Goal: Find specific page/section: Find specific page/section

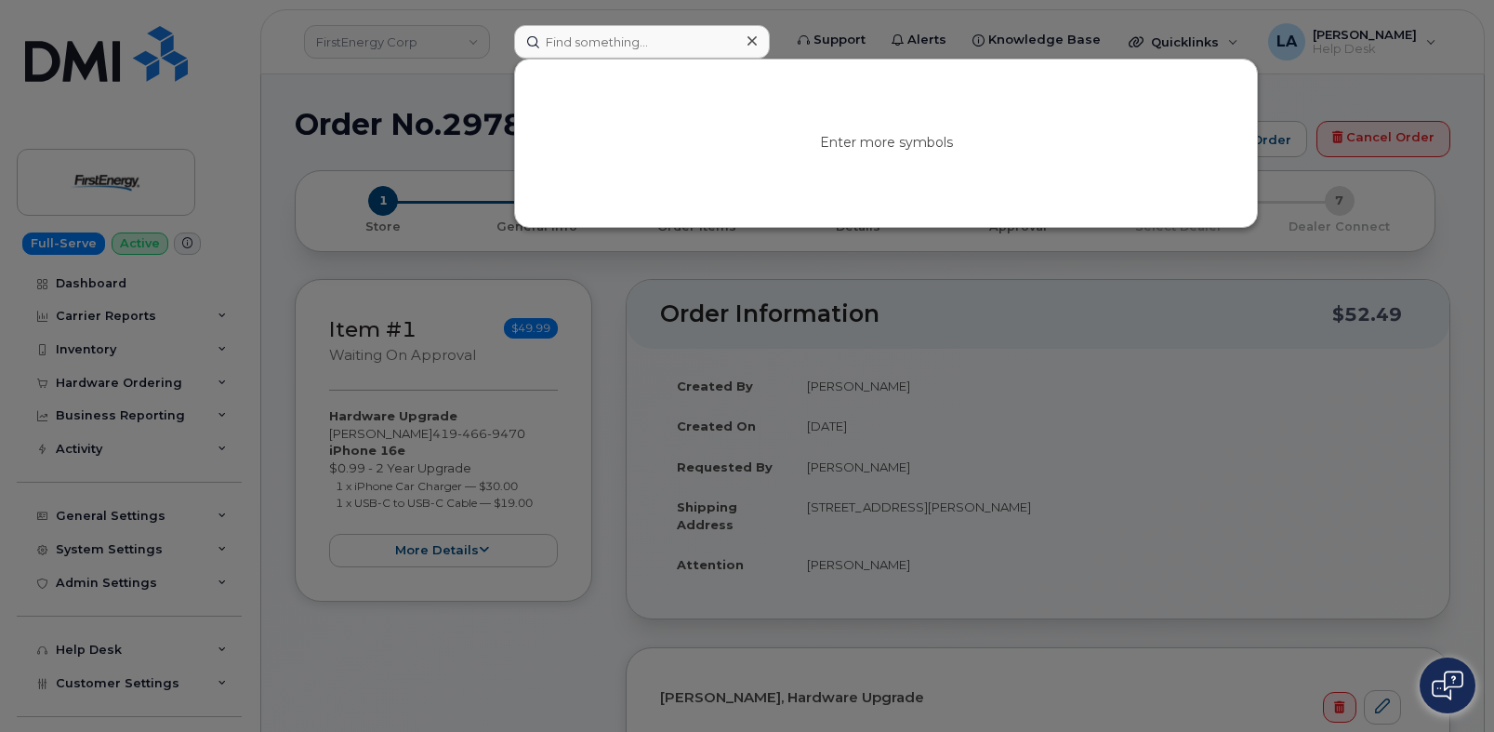
click at [593, 30] on input at bounding box center [642, 41] width 256 height 33
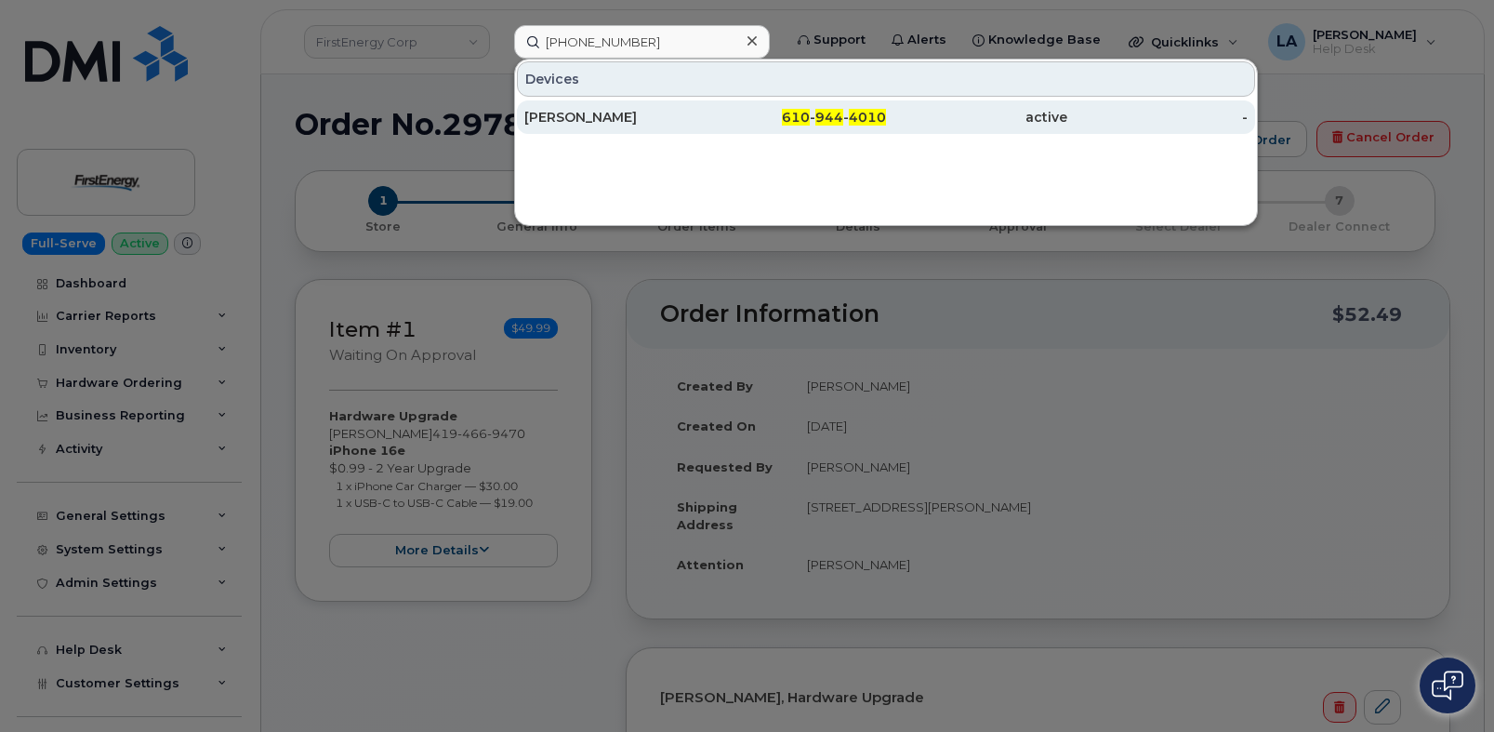
type input "610 944 4010"
click at [690, 105] on div "[PERSON_NAME]" at bounding box center [614, 116] width 181 height 33
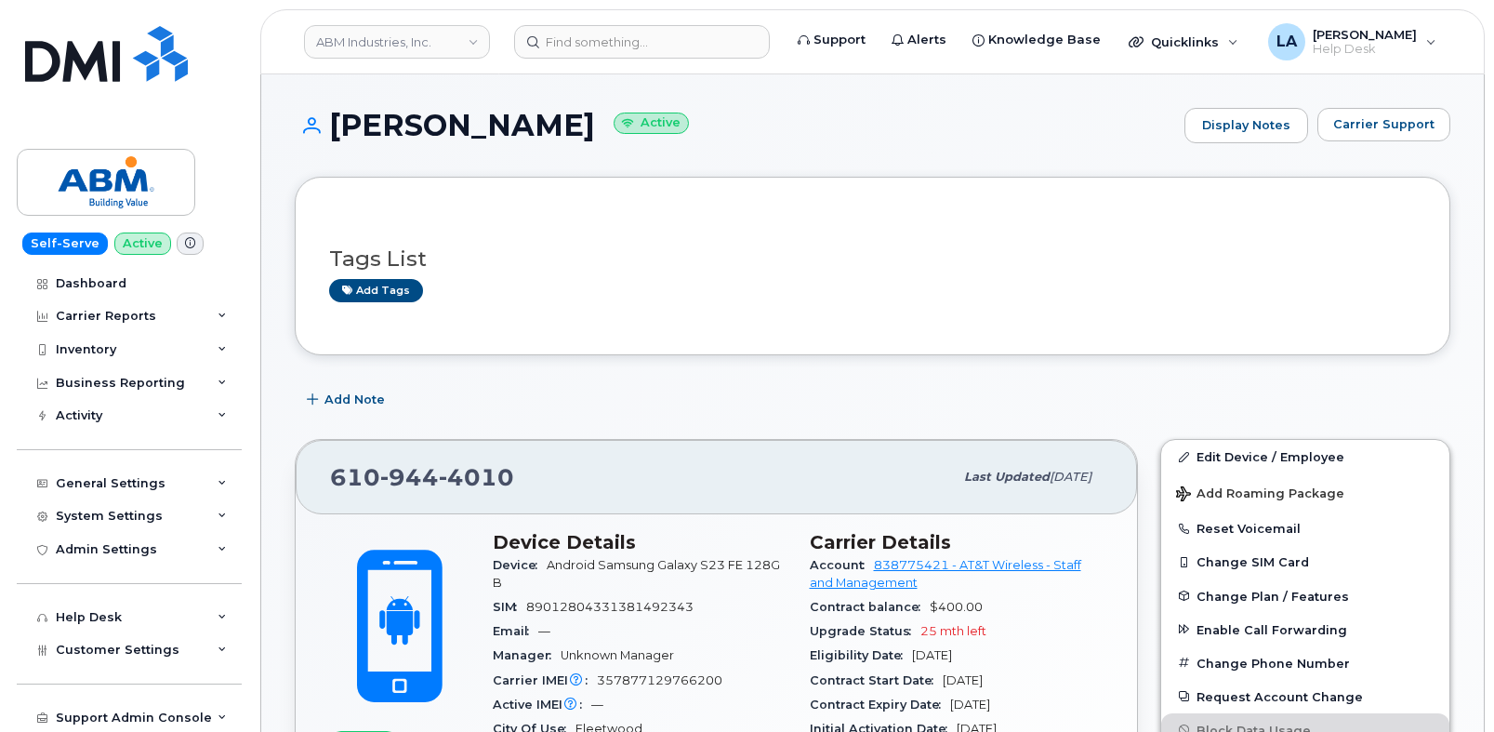
drag, startPoint x: 334, startPoint y: 122, endPoint x: 710, endPoint y: 125, distance: 376.6
click at [710, 125] on h1 "[PERSON_NAME] Active" at bounding box center [735, 125] width 881 height 33
copy h1 "[PERSON_NAME]"
click at [595, 58] on input at bounding box center [642, 41] width 256 height 33
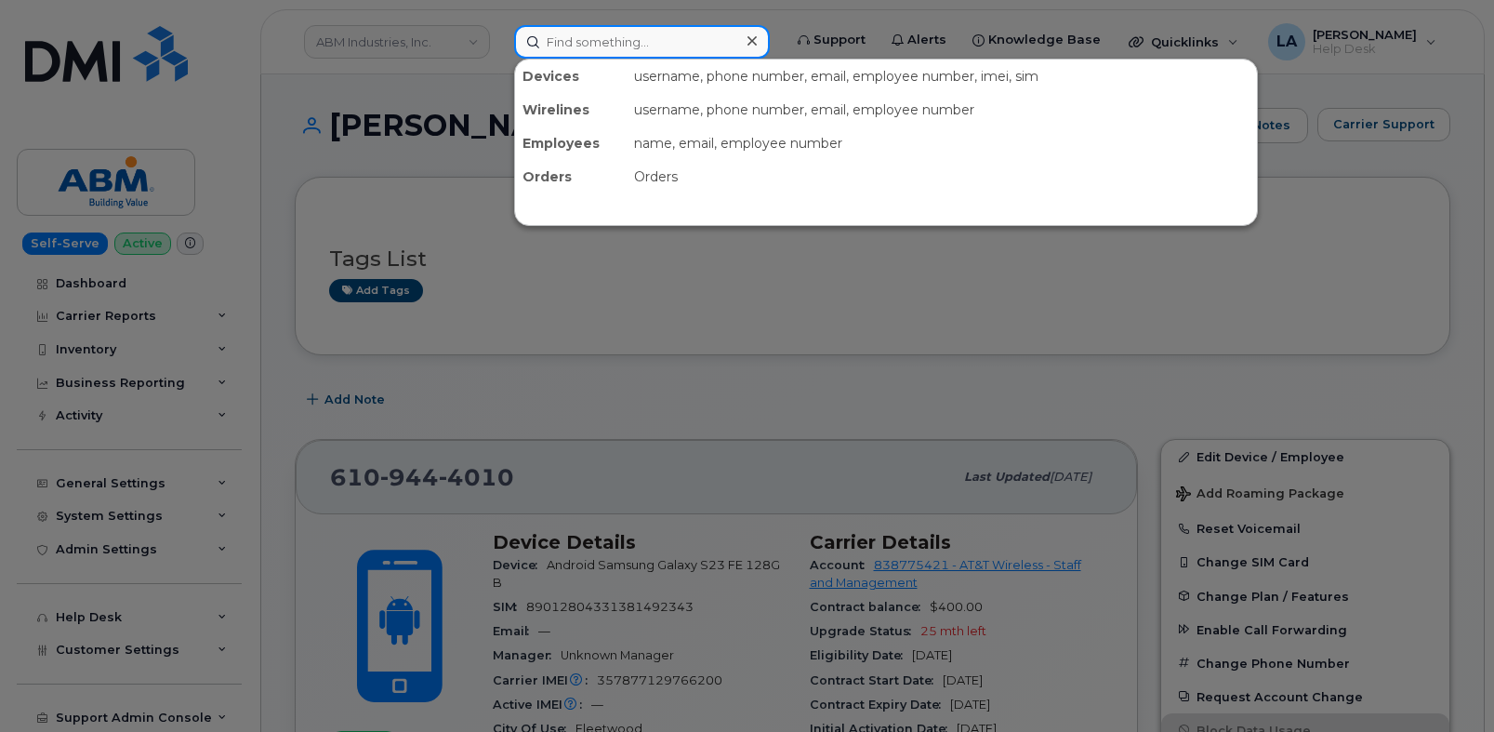
paste input "8649085752"
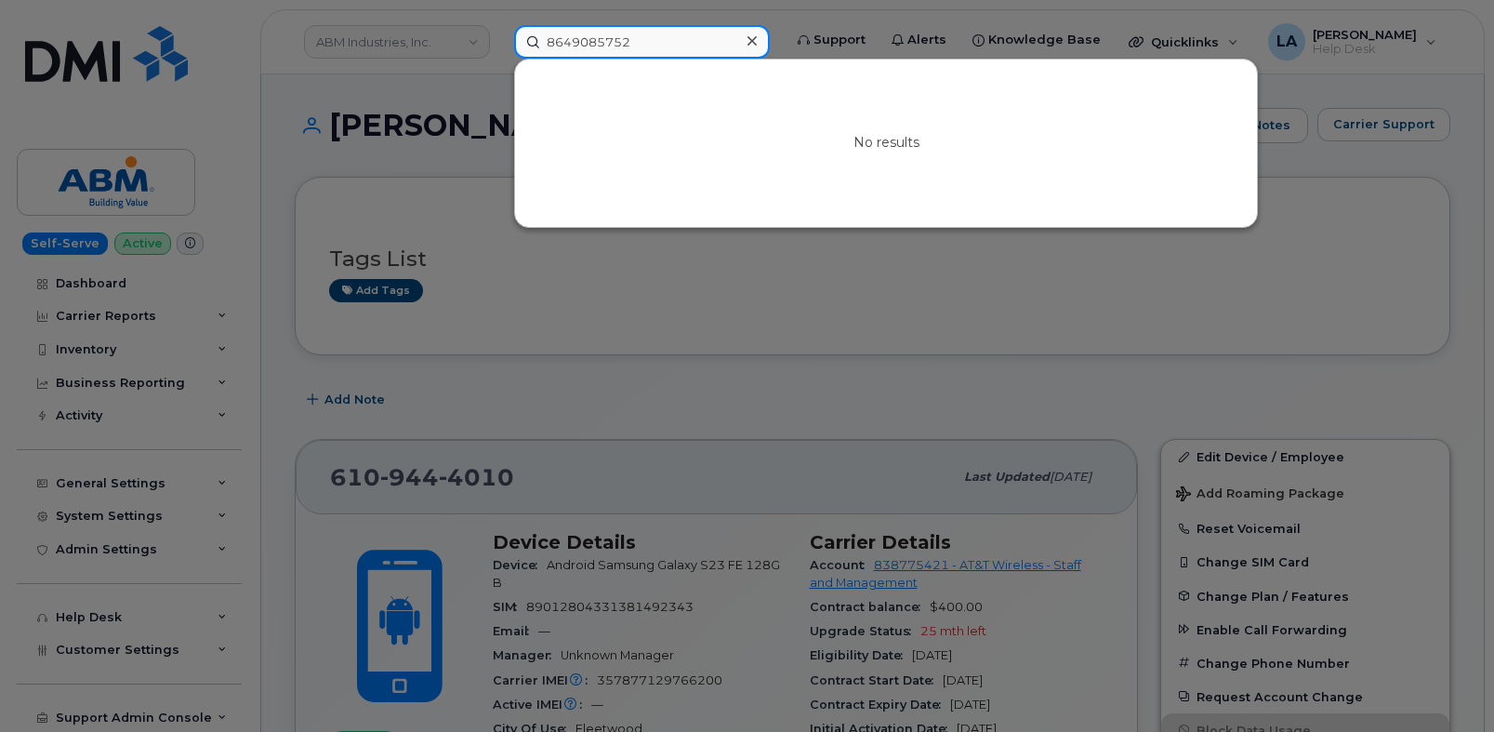
drag, startPoint x: 570, startPoint y: 34, endPoint x: 610, endPoint y: 37, distance: 40.1
click at [570, 34] on input "8649085752" at bounding box center [642, 41] width 256 height 33
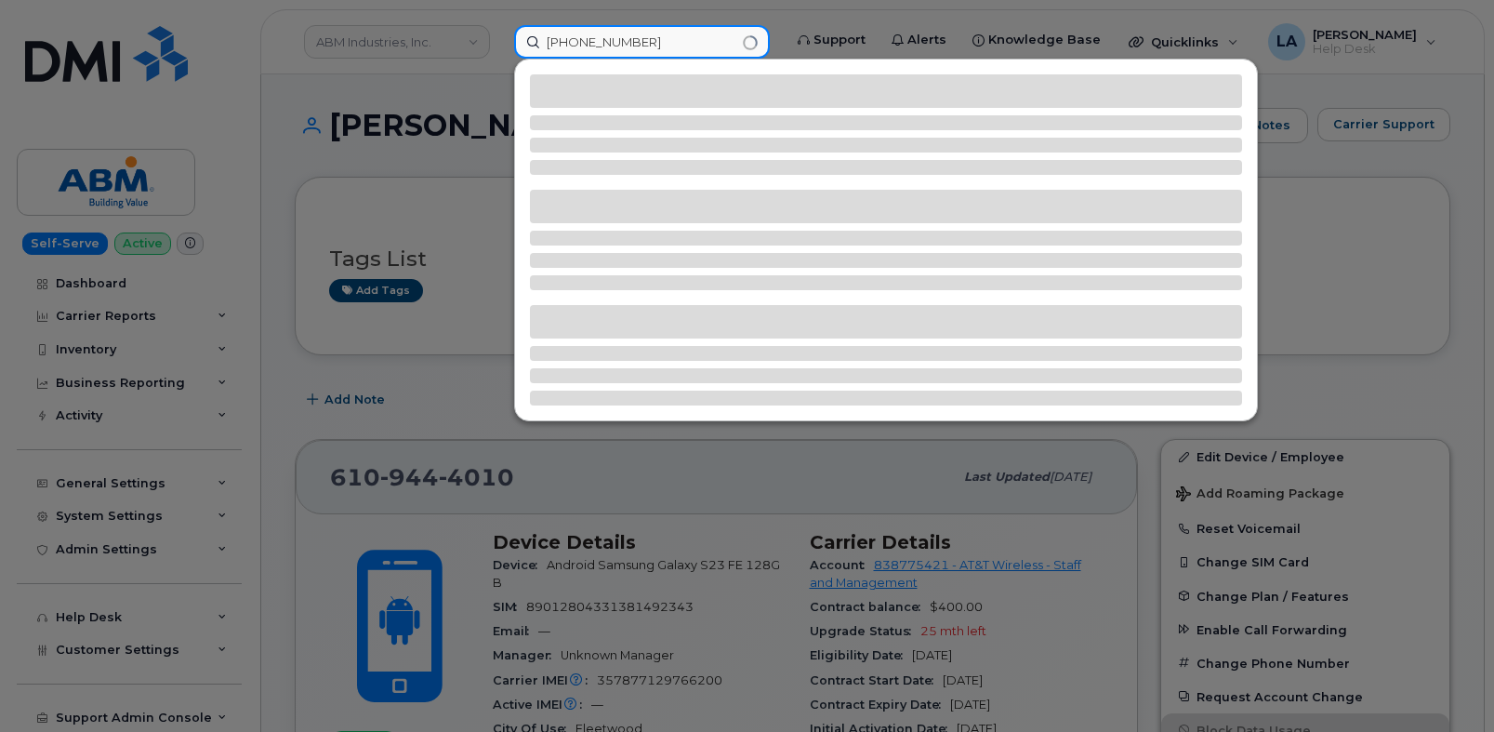
drag, startPoint x: 708, startPoint y: 41, endPoint x: 492, endPoint y: 39, distance: 215.7
click at [499, 41] on div "[PHONE_NUMBER]" at bounding box center [641, 41] width 285 height 33
type input "[PHONE_NUMBER]"
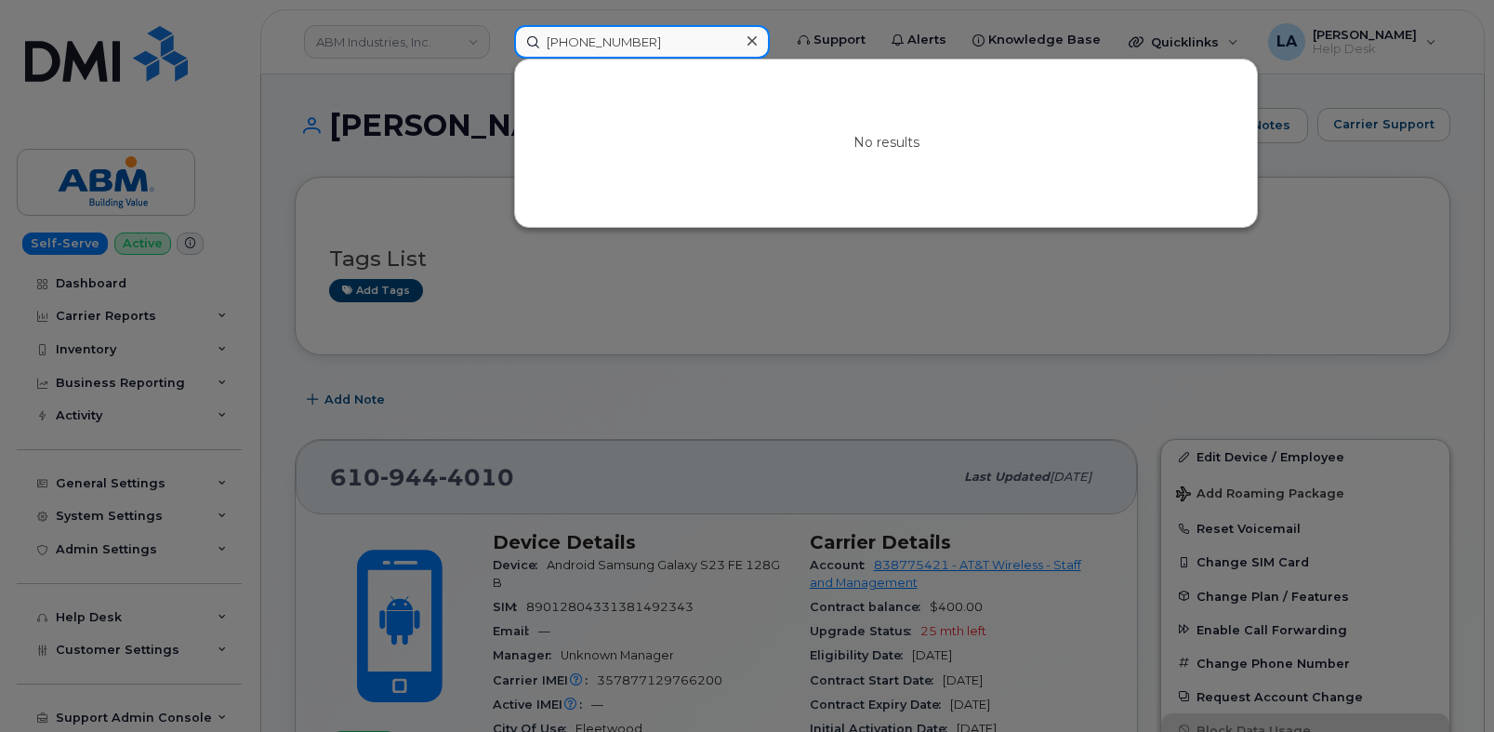
click at [678, 53] on input "[PHONE_NUMBER]" at bounding box center [642, 41] width 256 height 33
drag, startPoint x: 670, startPoint y: 42, endPoint x: 428, endPoint y: 42, distance: 242.7
click at [499, 42] on div "[PHONE_NUMBER] No results" at bounding box center [641, 41] width 285 height 33
paste input "[PHONE_NUMBER] T"
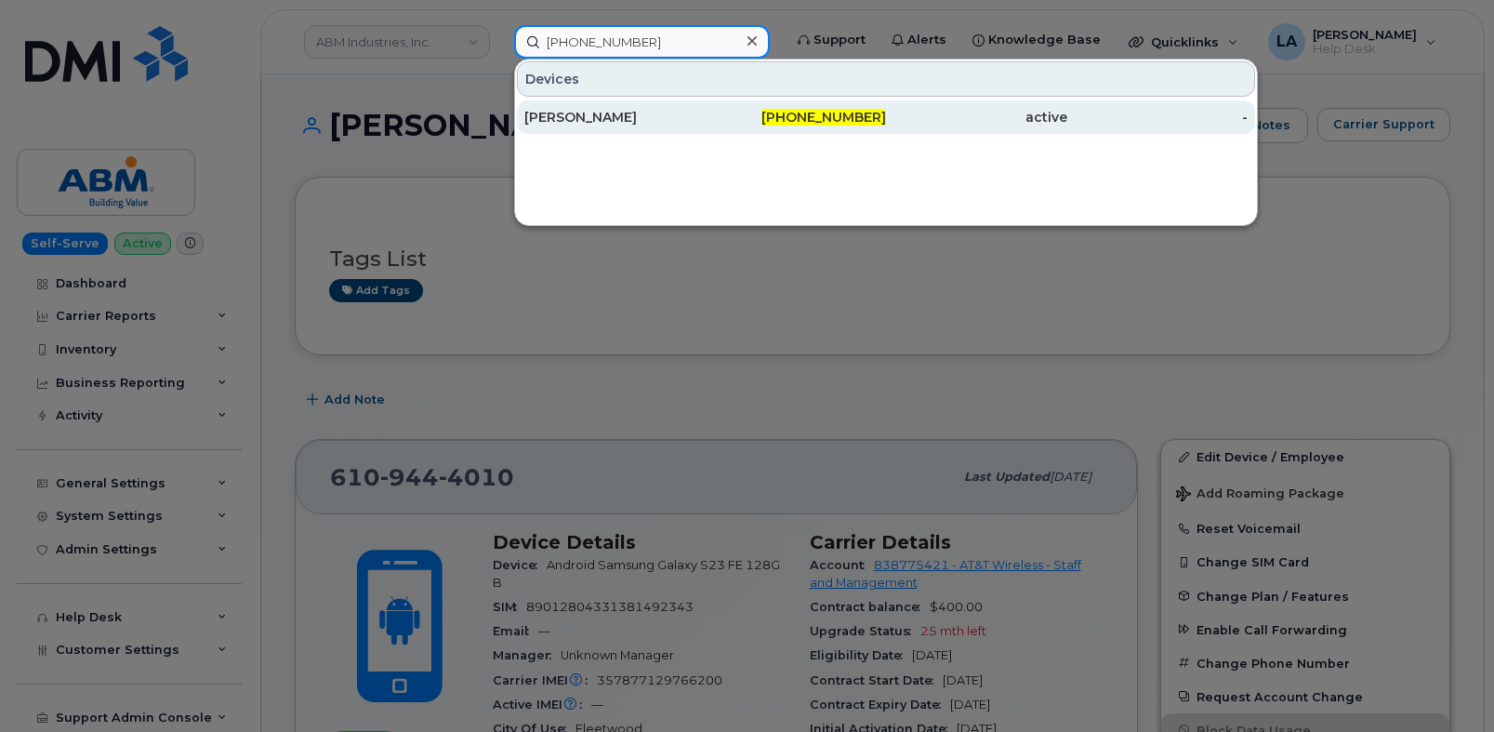
type input "[PHONE_NUMBER]"
click at [556, 113] on div "[PERSON_NAME]" at bounding box center [614, 117] width 181 height 19
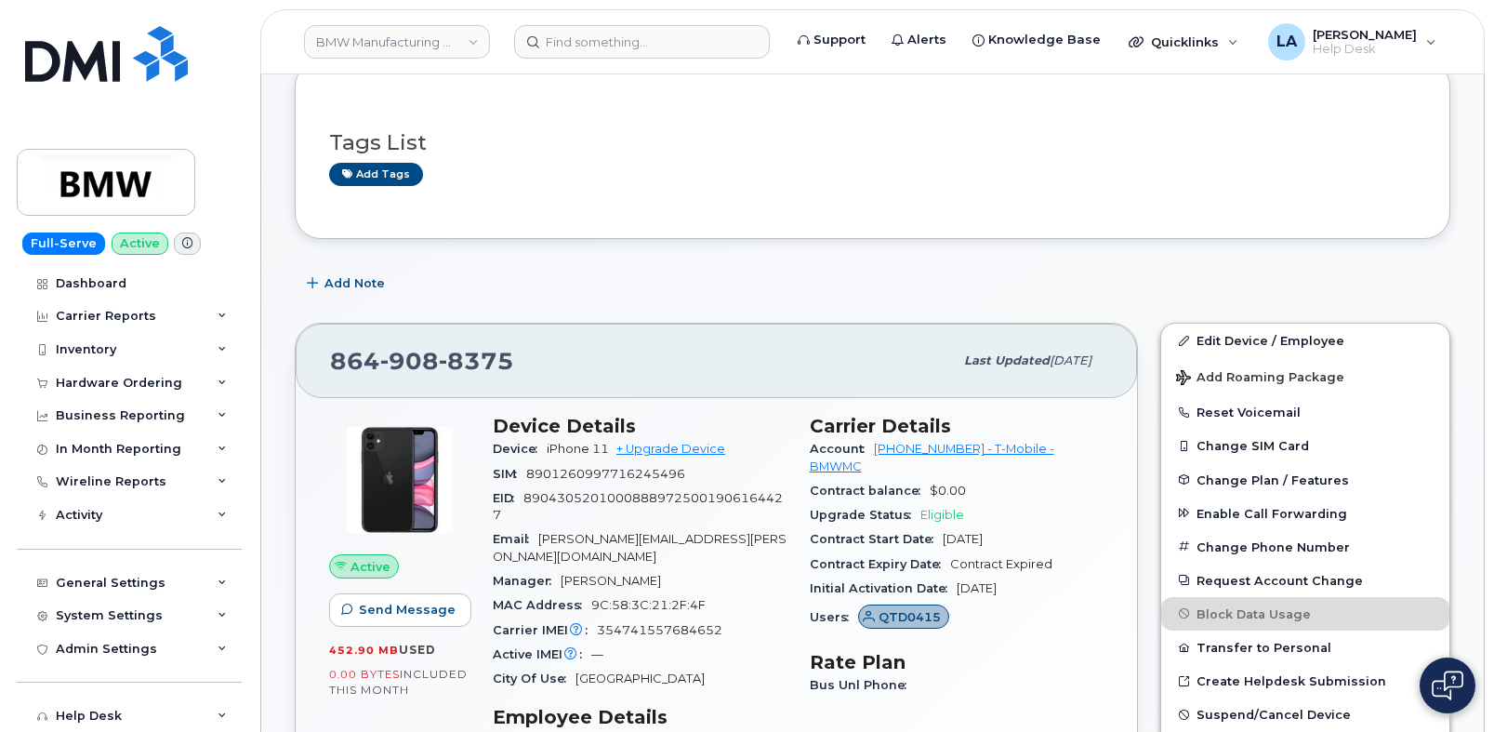
scroll to position [124, 0]
